Goal: Find contact information: Find contact information

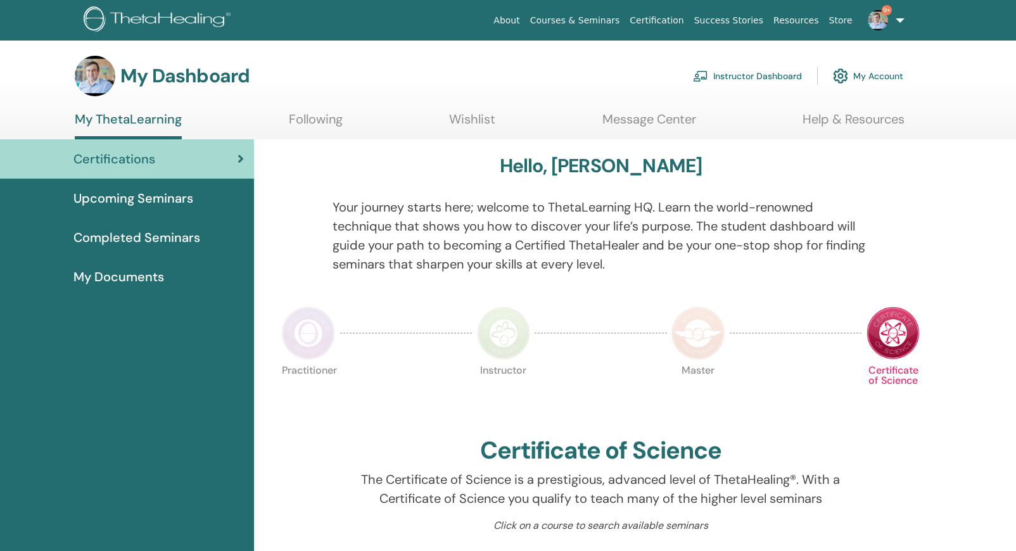
click at [769, 72] on link "Instructor Dashboard" at bounding box center [747, 76] width 109 height 28
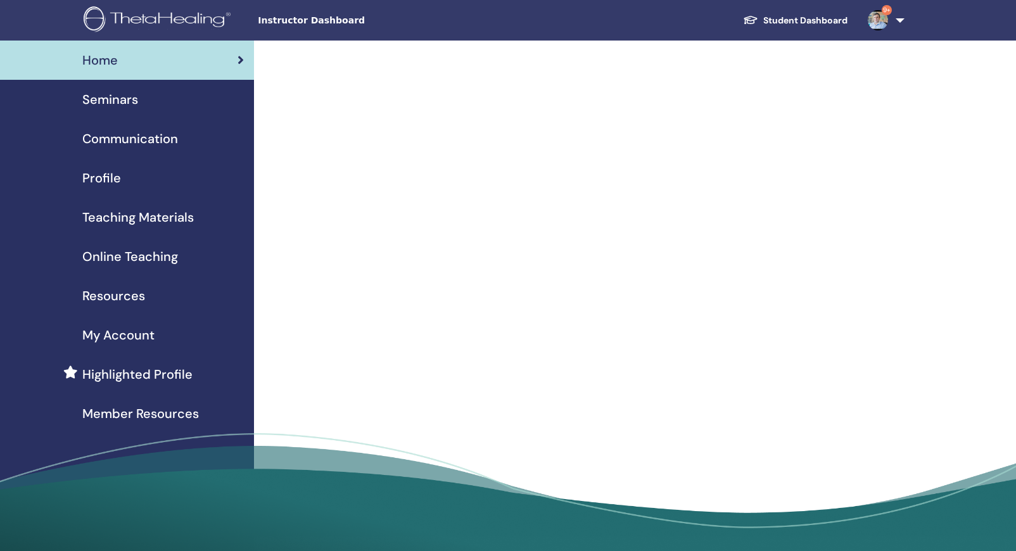
click at [121, 101] on span "Seminars" at bounding box center [110, 99] width 56 height 19
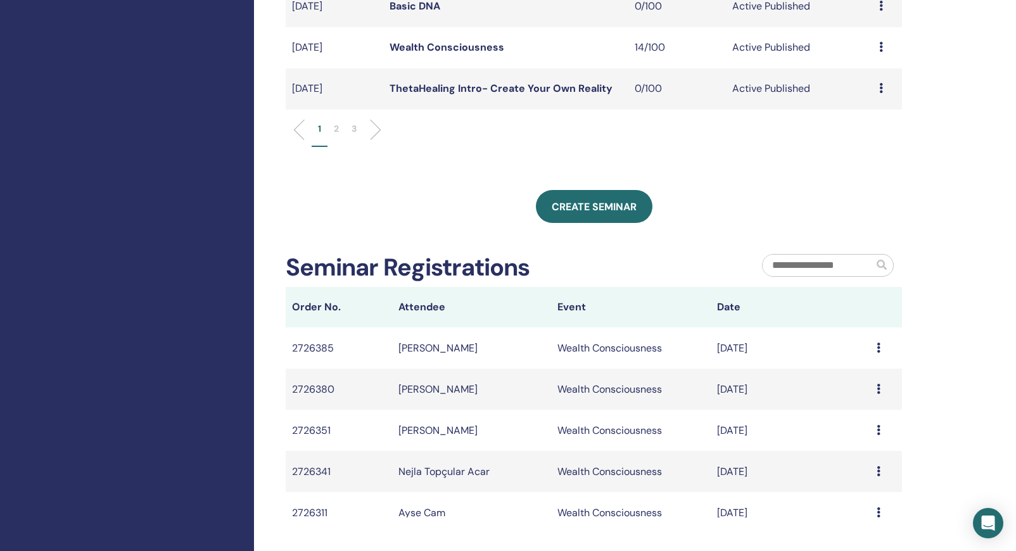
scroll to position [529, 0]
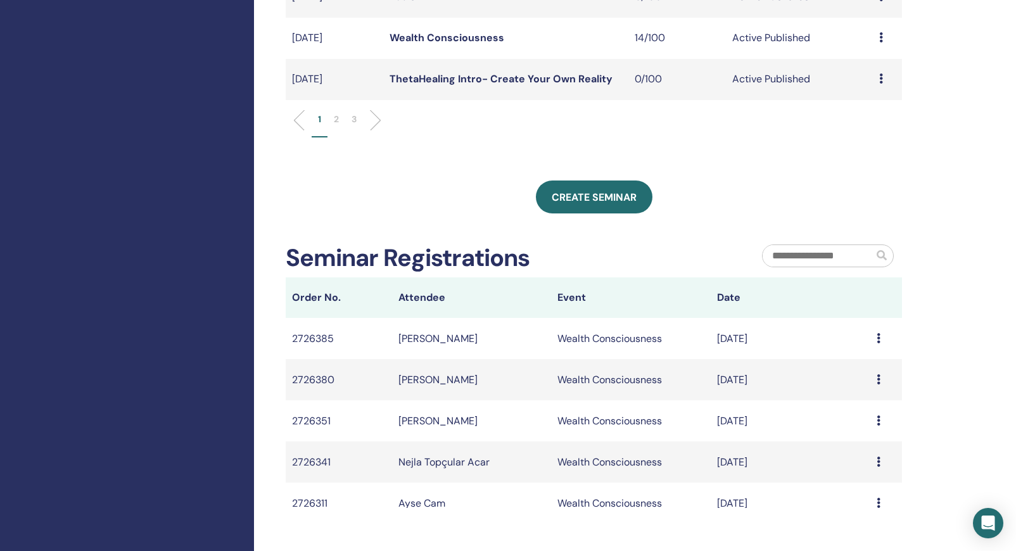
click at [336, 126] on p "2" at bounding box center [336, 119] width 5 height 13
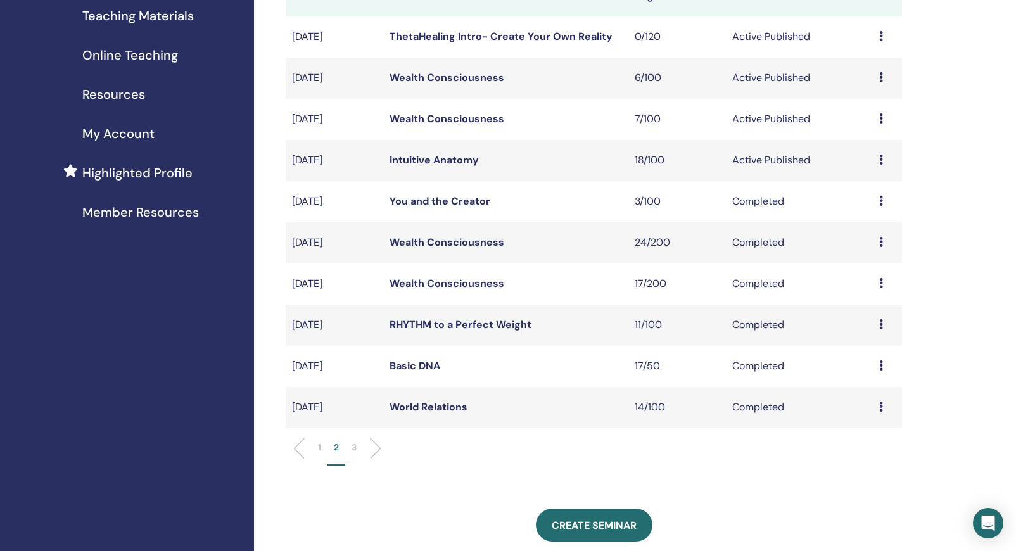
scroll to position [187, 0]
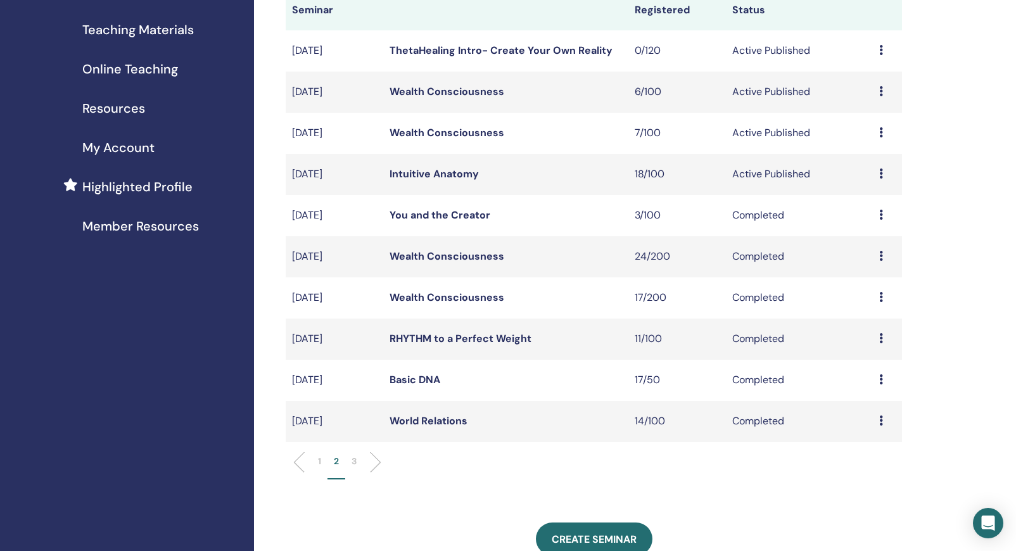
click at [880, 137] on icon at bounding box center [881, 132] width 4 height 10
click at [880, 195] on link "Attendees" at bounding box center [866, 197] width 48 height 13
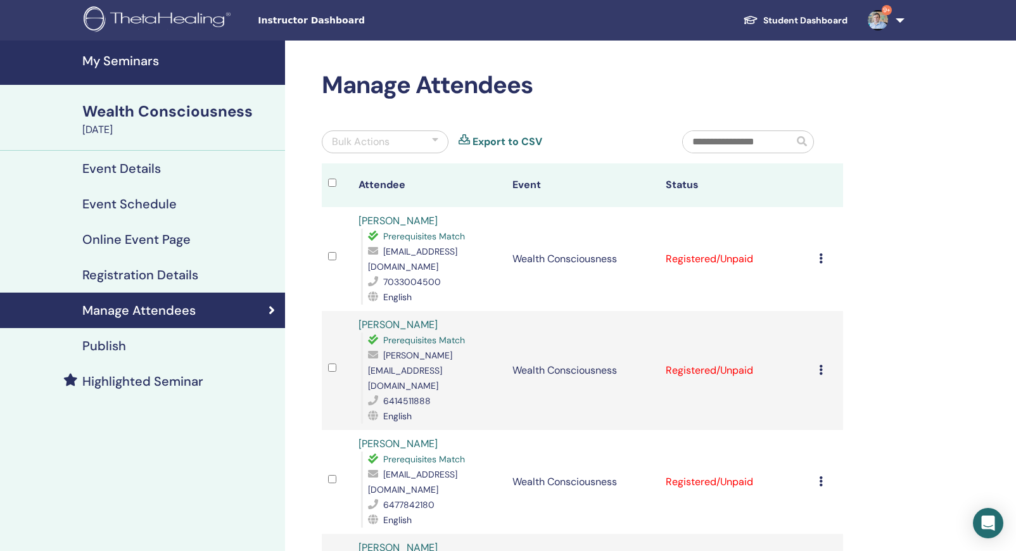
click at [141, 66] on h4 "My Seminars" at bounding box center [179, 60] width 195 height 15
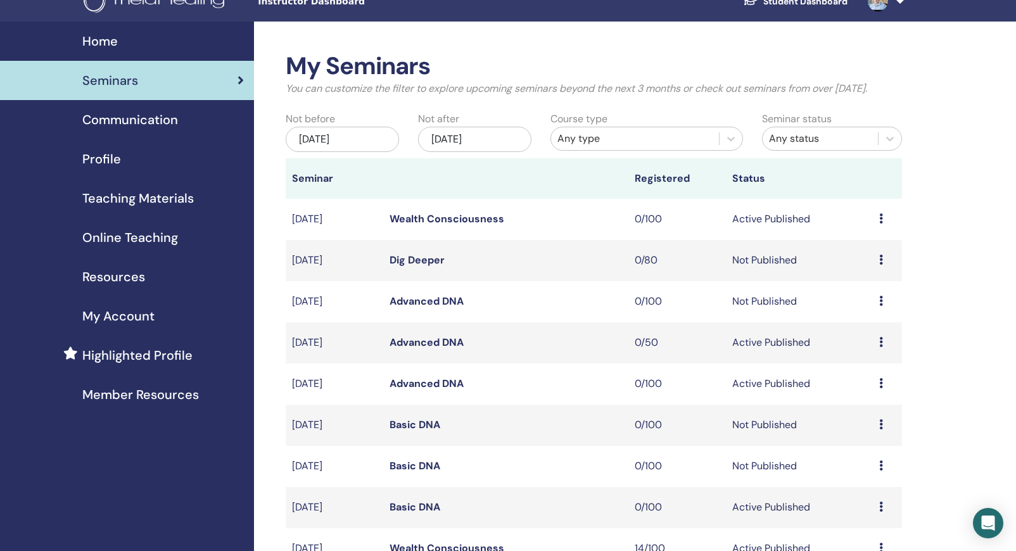
scroll to position [17, 0]
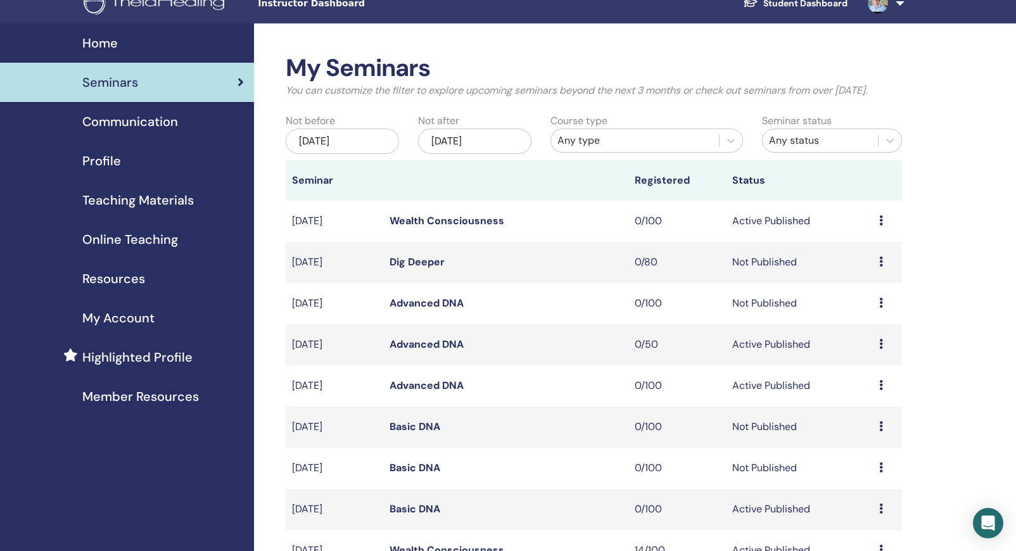
click at [104, 159] on span "Profile" at bounding box center [101, 160] width 39 height 19
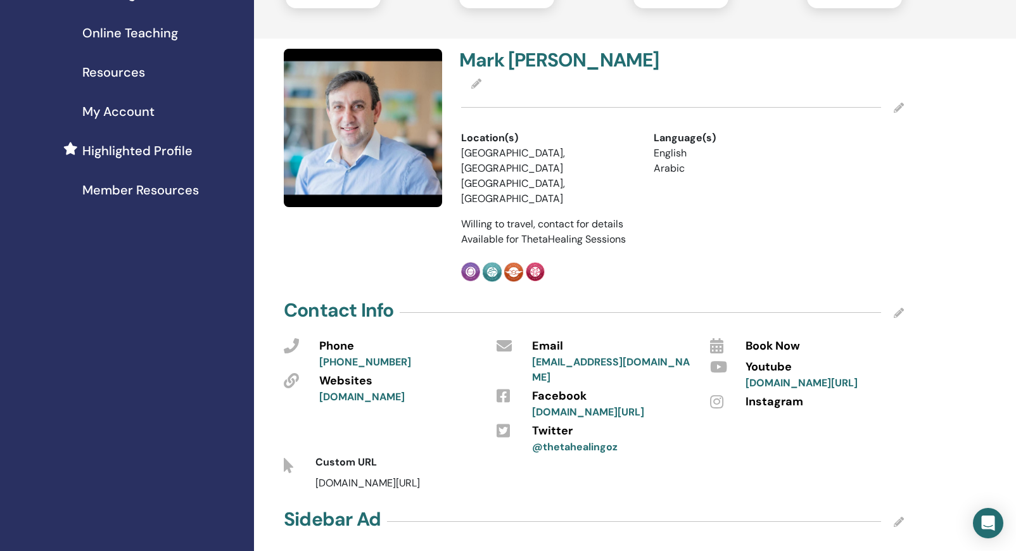
scroll to position [242, 0]
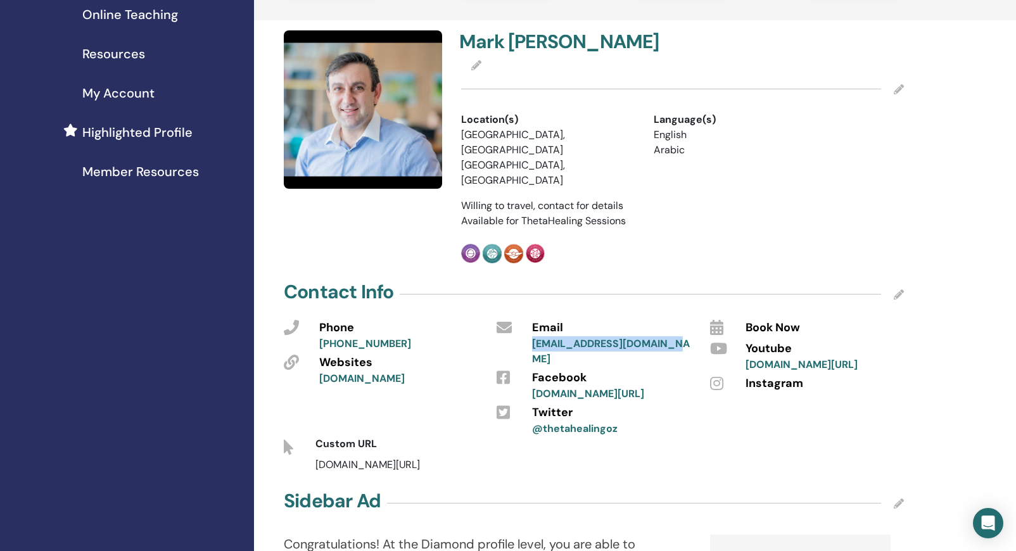
drag, startPoint x: 675, startPoint y: 315, endPoint x: 529, endPoint y: 313, distance: 145.7
click at [533, 336] on div "[EMAIL_ADDRESS][DOMAIN_NAME]" at bounding box center [611, 351] width 158 height 30
copy link "[EMAIL_ADDRESS][DOMAIN_NAME]"
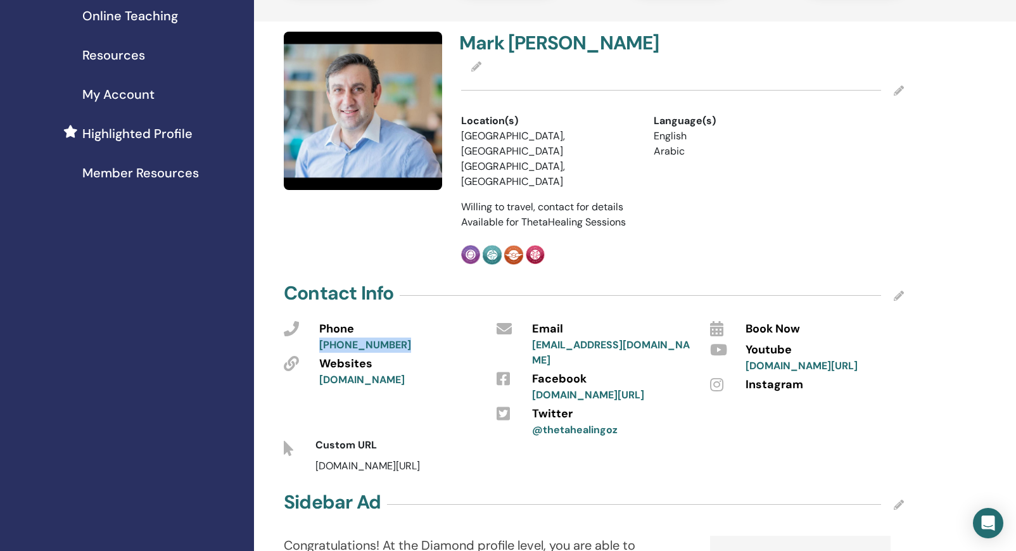
drag, startPoint x: 408, startPoint y: 317, endPoint x: 315, endPoint y: 310, distance: 92.7
click at [317, 318] on div "Phone [PHONE_NUMBER]" at bounding box center [398, 335] width 177 height 35
copy link "[PHONE_NUMBER]"
